Goal: Check status: Check status

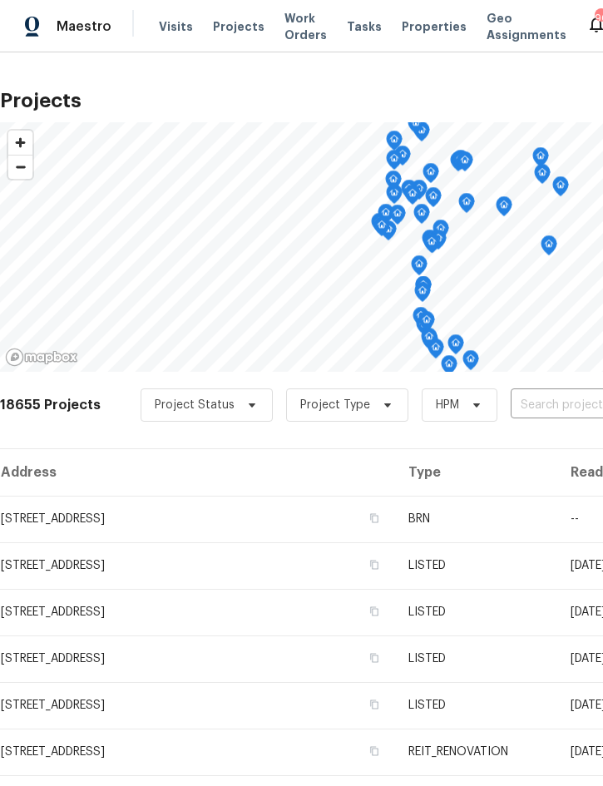
click at [553, 408] on input "text" at bounding box center [606, 406] width 191 height 26
type input "6585 crew"
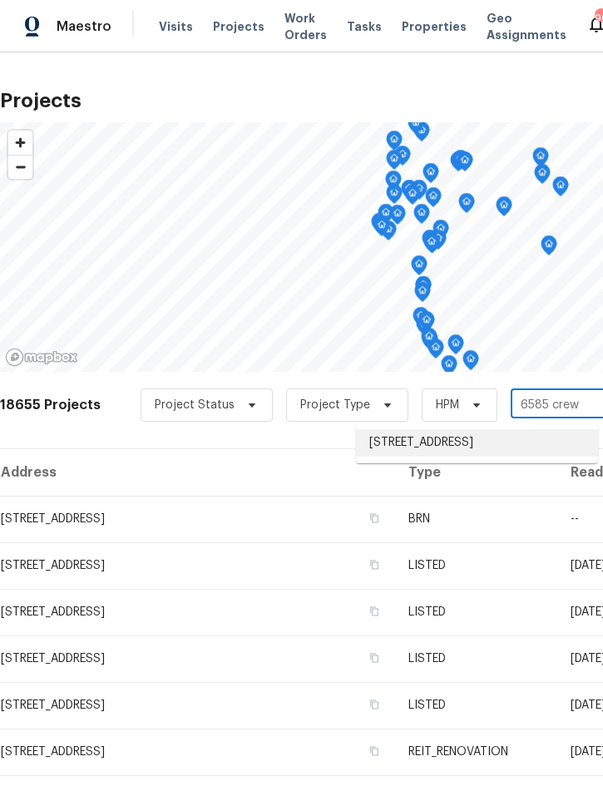
click at [502, 444] on li "[STREET_ADDRESS]" at bounding box center [477, 442] width 242 height 27
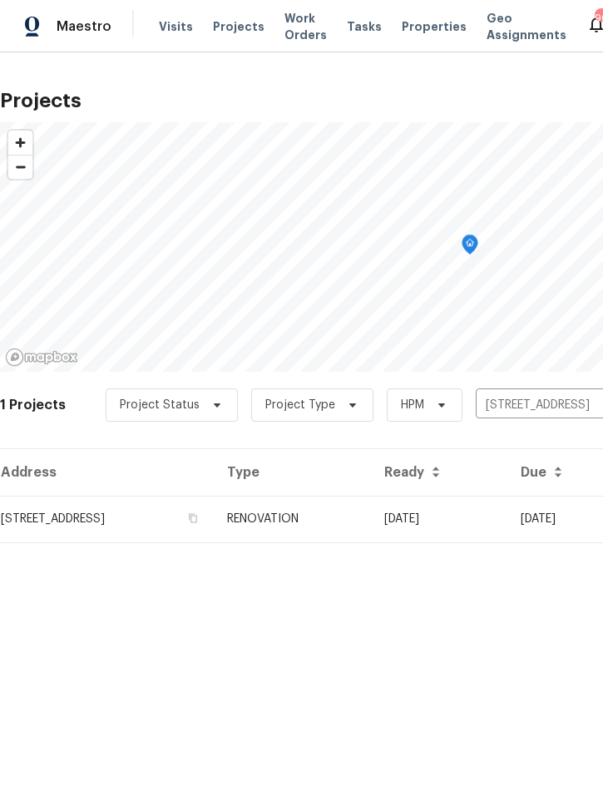
click at [371, 518] on td "RENOVATION" at bounding box center [292, 519] width 157 height 47
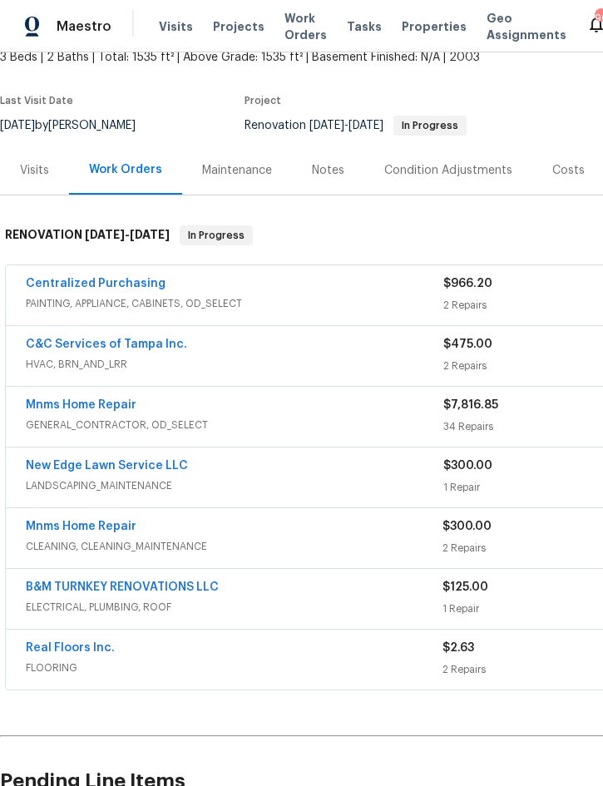
scroll to position [107, 0]
click at [80, 401] on link "Mnms Home Repair" at bounding box center [81, 405] width 111 height 12
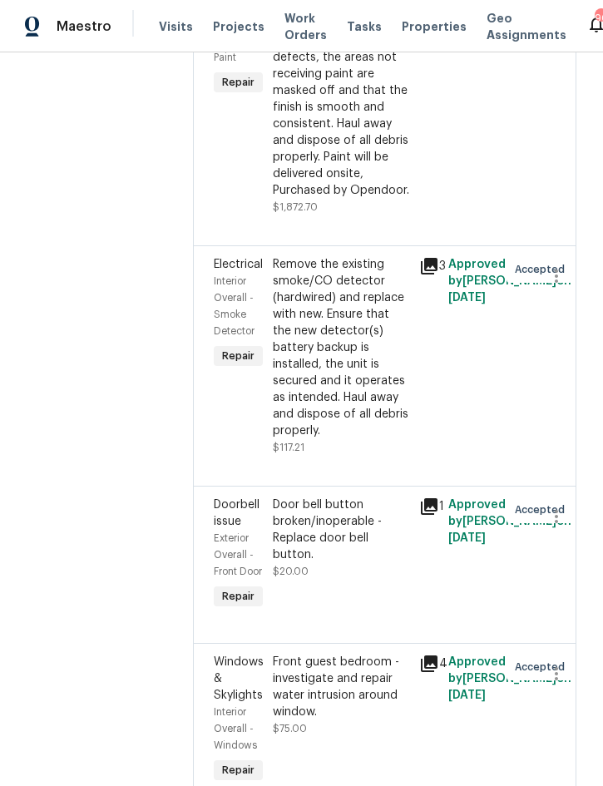
scroll to position [6808, 0]
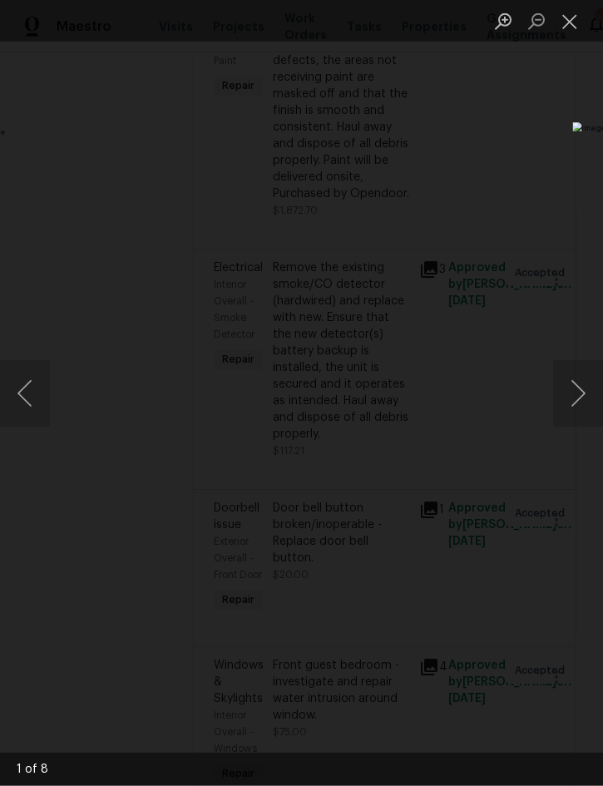
click at [589, 394] on button "Next image" at bounding box center [578, 393] width 50 height 67
click at [583, 392] on button "Next image" at bounding box center [578, 393] width 50 height 67
click at [579, 389] on button "Next image" at bounding box center [578, 393] width 50 height 67
click at [581, 391] on button "Next image" at bounding box center [578, 393] width 50 height 67
click at [580, 381] on button "Next image" at bounding box center [578, 393] width 50 height 67
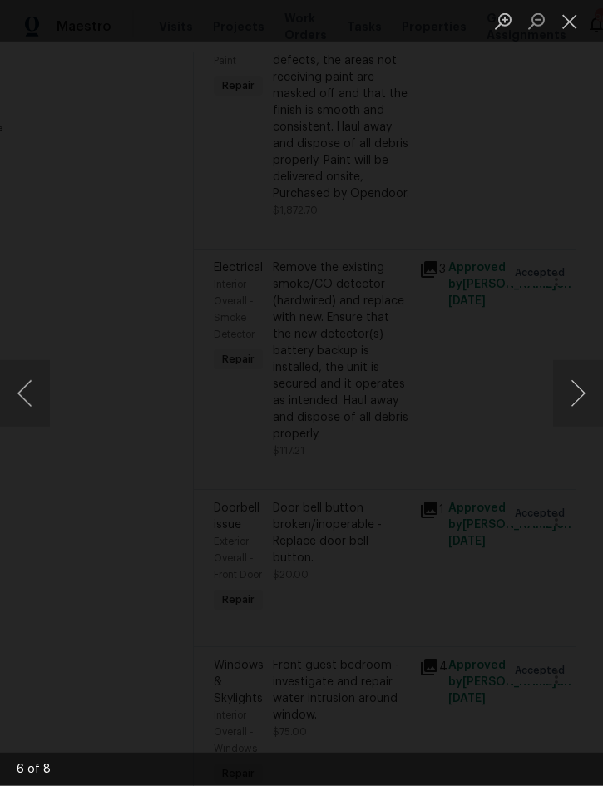
click at [584, 387] on button "Next image" at bounding box center [578, 393] width 50 height 67
click at [581, 382] on button "Next image" at bounding box center [578, 393] width 50 height 67
click at [583, 380] on button "Next image" at bounding box center [578, 393] width 50 height 67
click at [591, 376] on button "Next image" at bounding box center [578, 393] width 50 height 67
click at [588, 375] on button "Next image" at bounding box center [578, 393] width 50 height 67
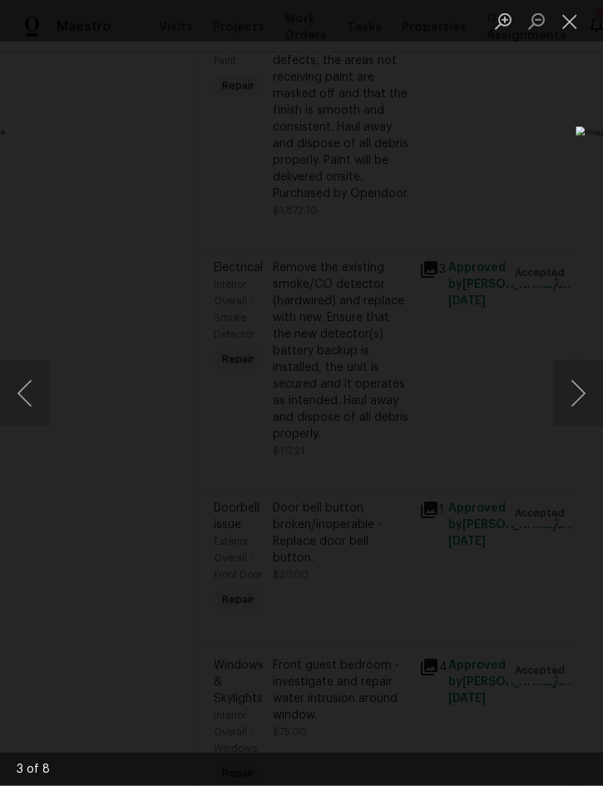
click at [584, 382] on button "Next image" at bounding box center [578, 393] width 50 height 67
click at [588, 382] on button "Next image" at bounding box center [578, 393] width 50 height 67
click at [586, 378] on button "Next image" at bounding box center [578, 393] width 50 height 67
